Goal: Information Seeking & Learning: Check status

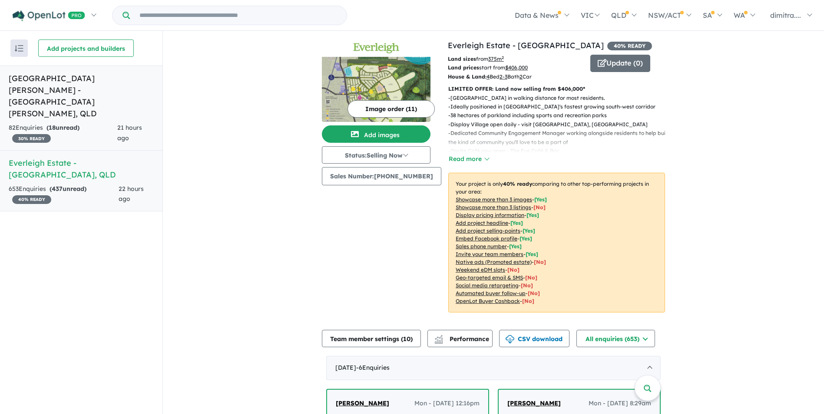
click at [99, 123] on div "82 Enquir ies ( 18 unread) 30 % READY" at bounding box center [63, 133] width 109 height 21
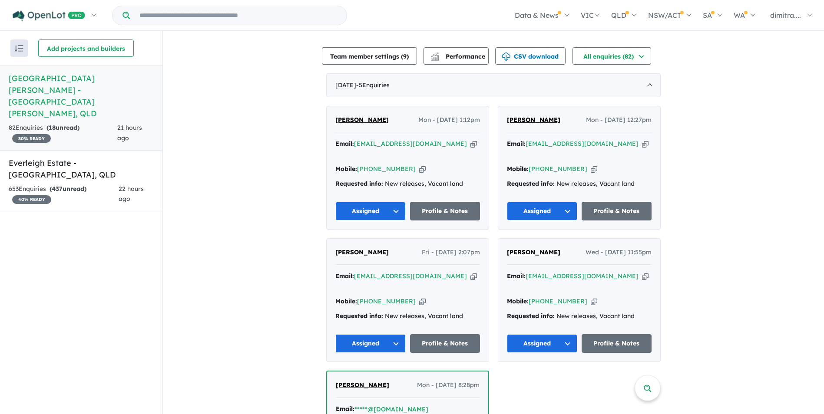
scroll to position [298, 0]
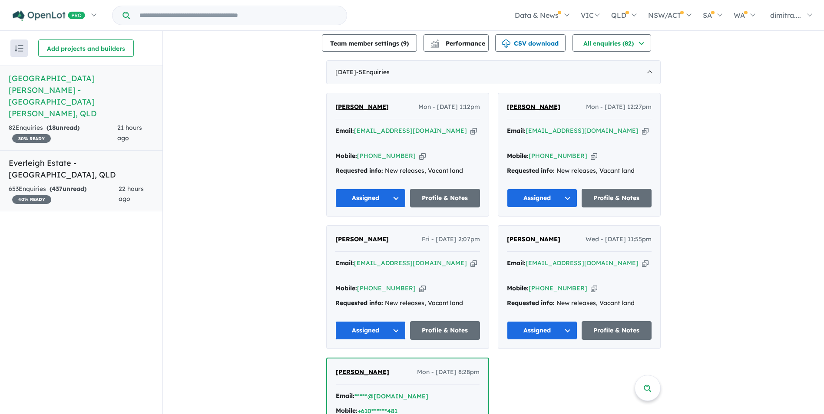
click at [108, 157] on h5 "Everleigh Estate - [GEOGRAPHIC_DATA] , [GEOGRAPHIC_DATA]" at bounding box center [81, 168] width 145 height 23
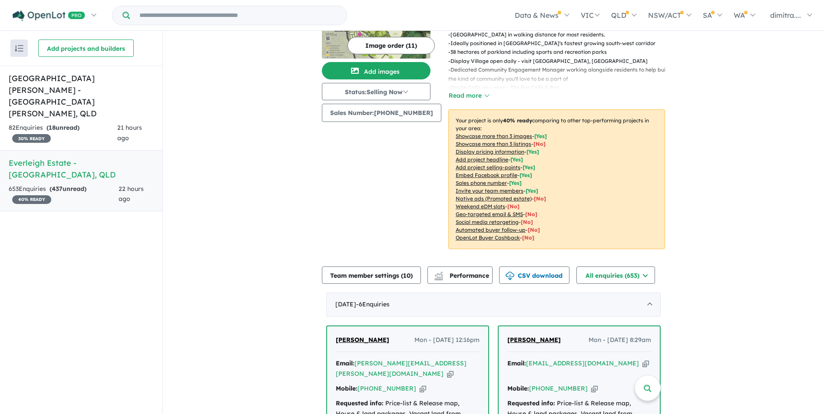
scroll to position [174, 0]
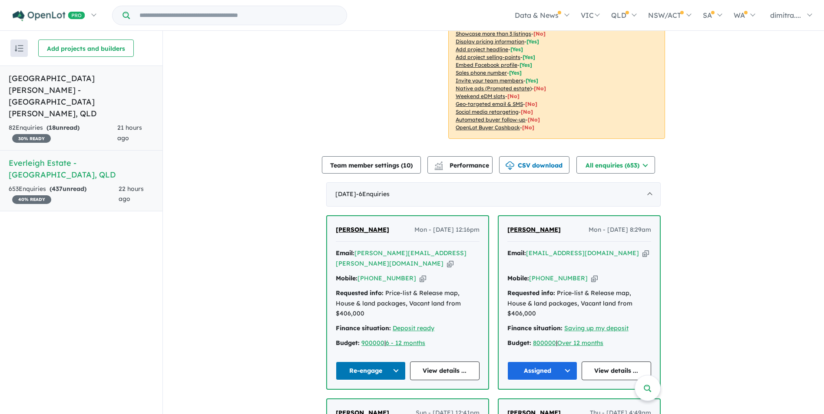
click at [82, 99] on link "[GEOGRAPHIC_DATA][PERSON_NAME] - [GEOGRAPHIC_DATA][PERSON_NAME] , [GEOGRAPHIC_D…" at bounding box center [81, 108] width 162 height 85
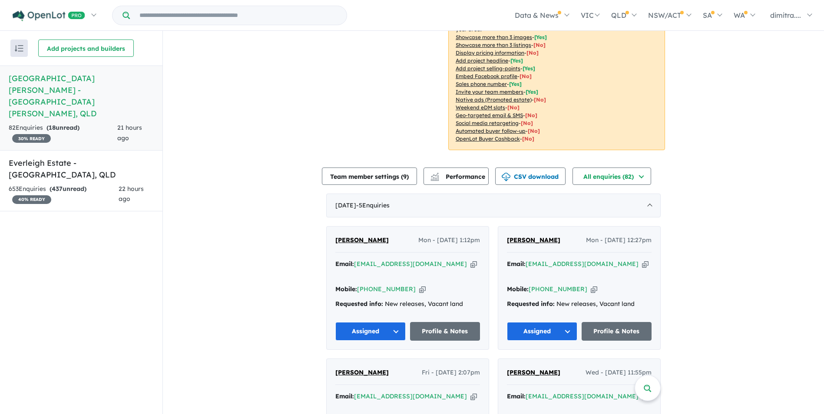
scroll to position [130, 0]
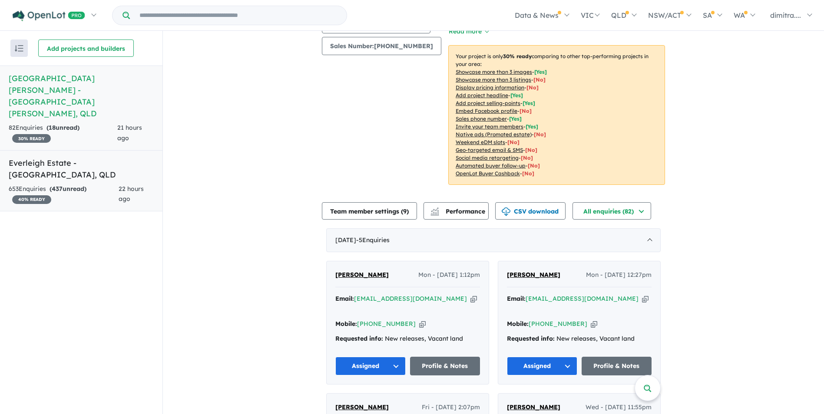
click at [109, 157] on h5 "Everleigh Estate - [GEOGRAPHIC_DATA] , [GEOGRAPHIC_DATA]" at bounding box center [81, 168] width 145 height 23
